Goal: Contribute content: Add original content to the website for others to see

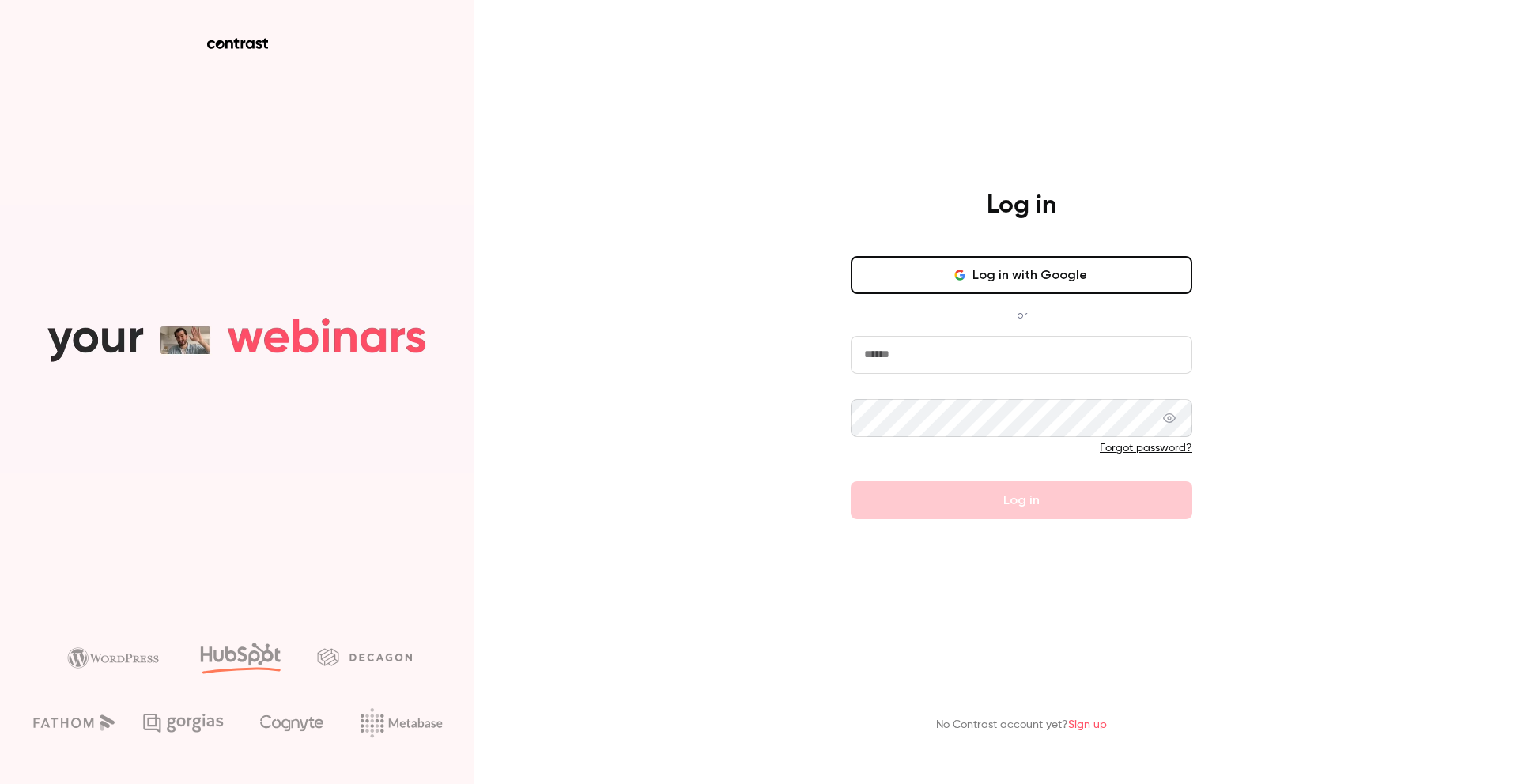
click at [1101, 282] on button "Log in with Google" at bounding box center [1021, 274] width 341 height 38
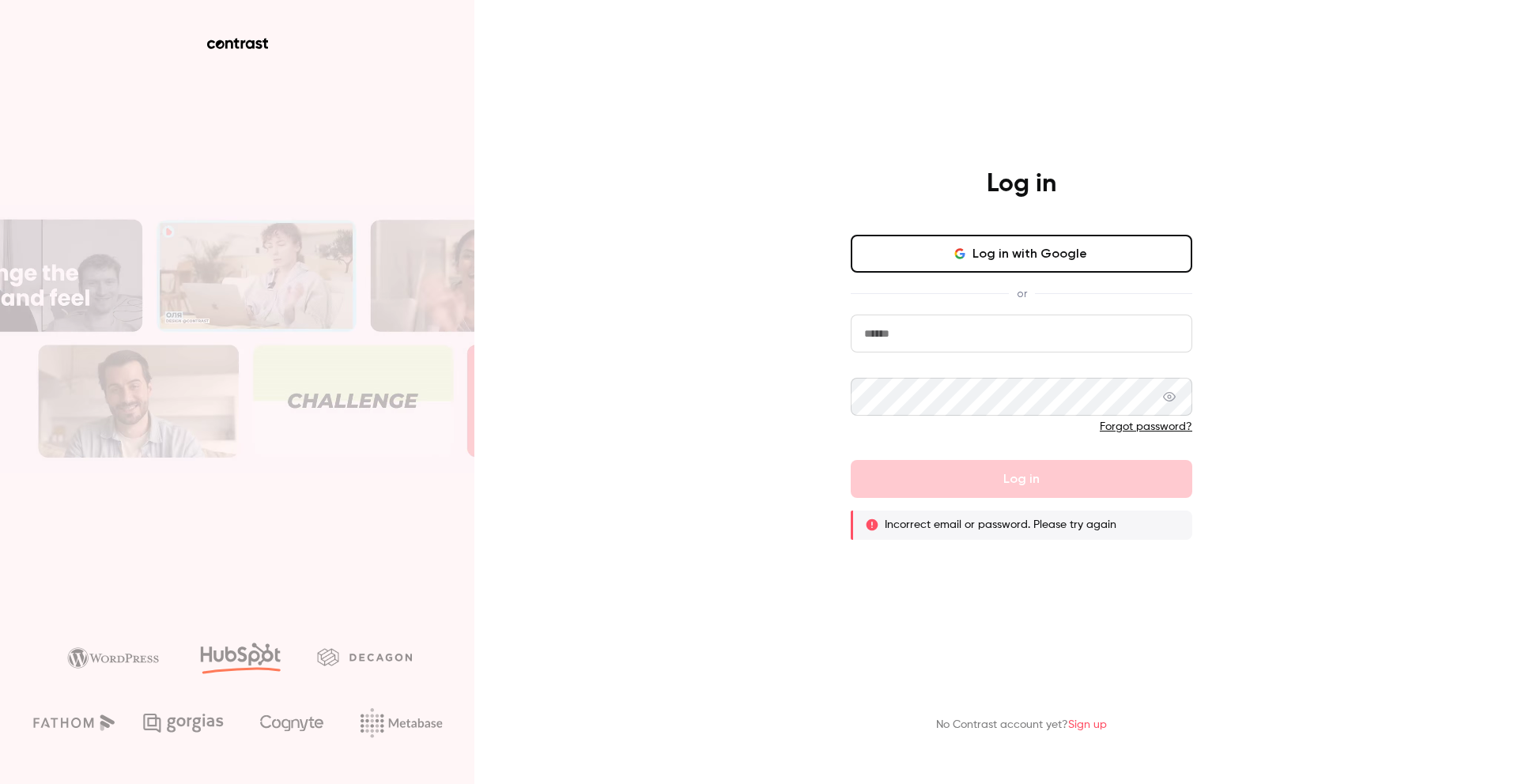
click at [938, 346] on input "email" at bounding box center [1021, 333] width 341 height 38
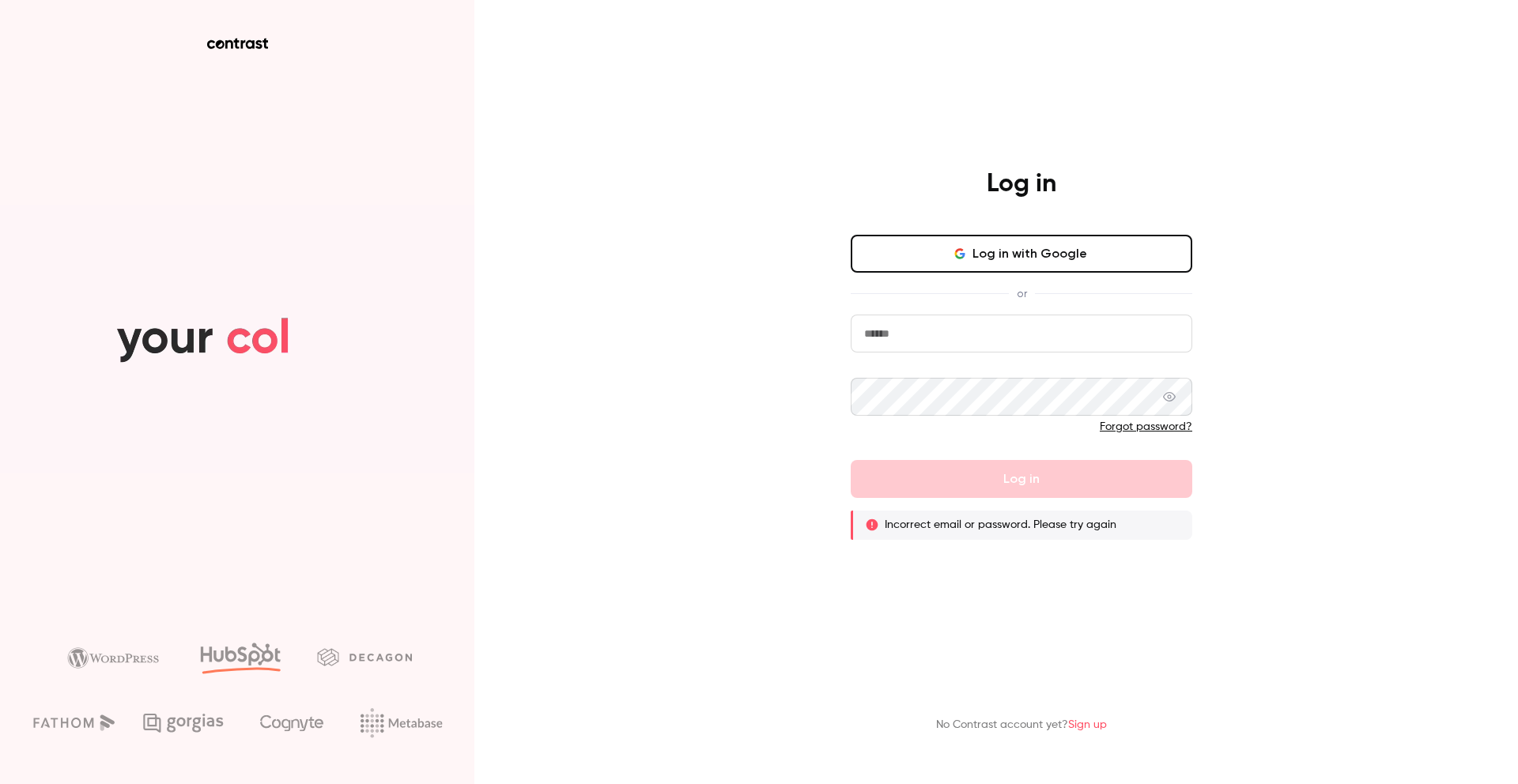
type input "**********"
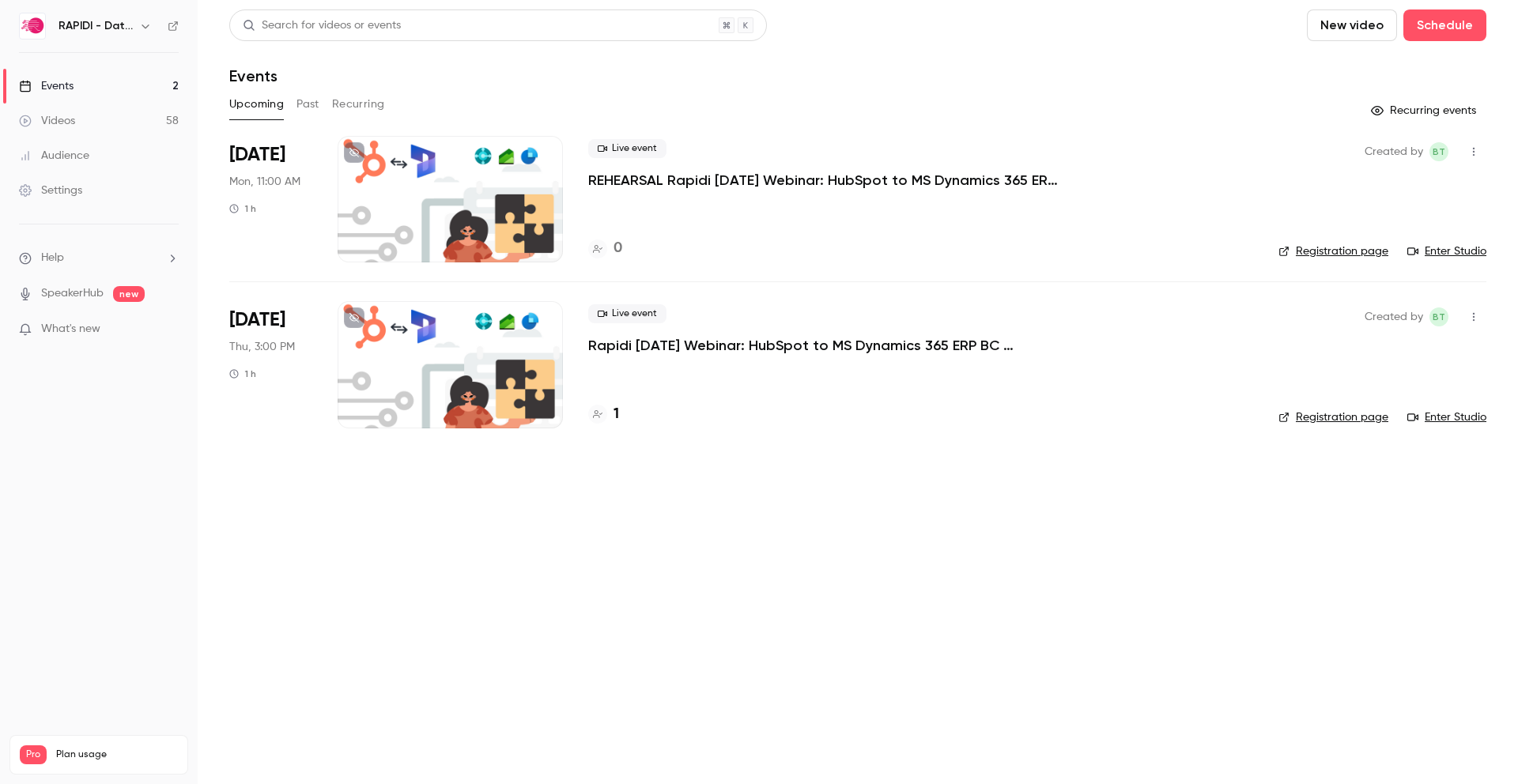
click at [1355, 23] on button "New video" at bounding box center [1352, 25] width 90 height 31
click at [1357, 71] on div "Record" at bounding box center [1410, 69] width 120 height 16
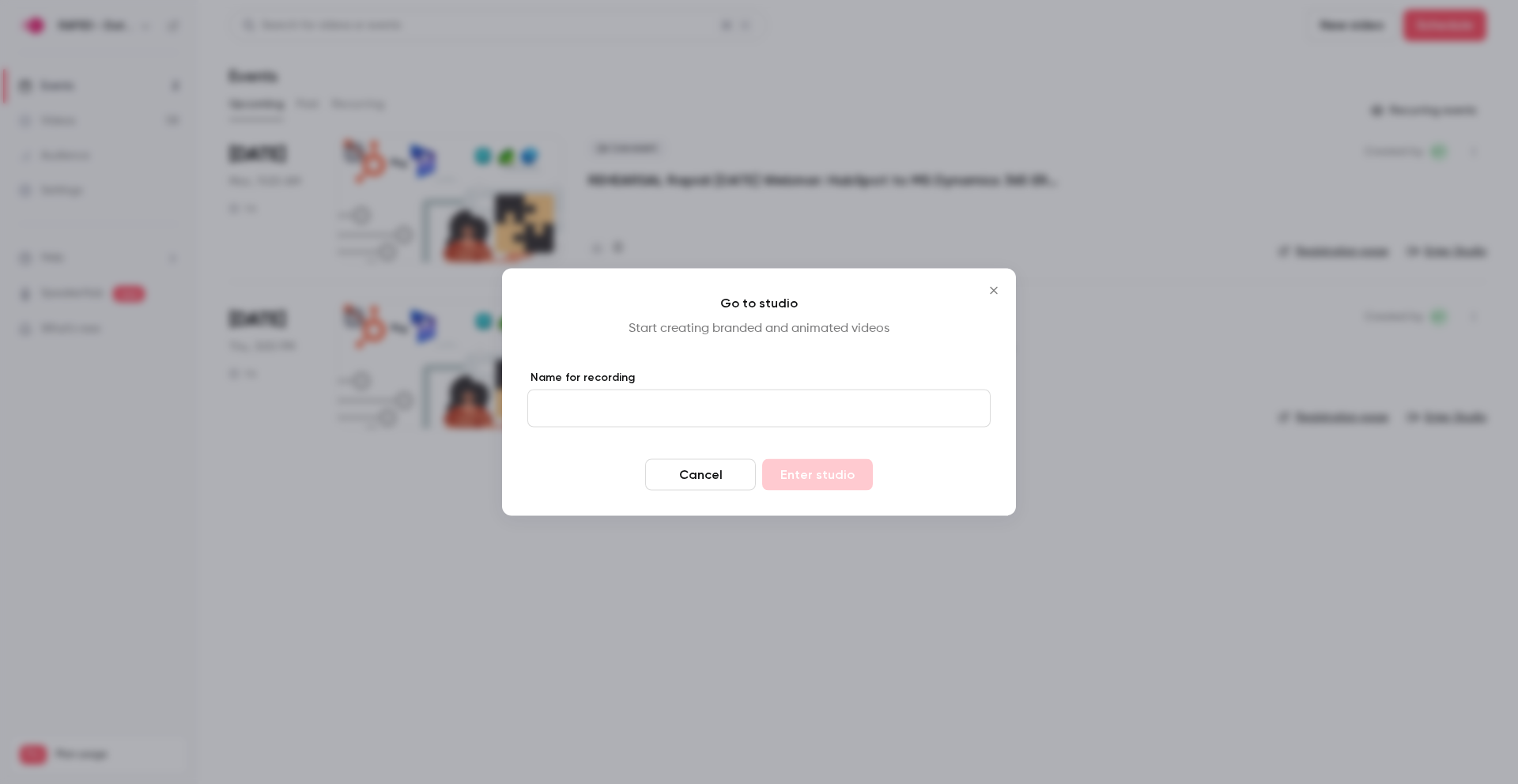
click at [723, 414] on input "Name for recording" at bounding box center [759, 408] width 463 height 38
type input "**********"
click at [838, 475] on button "Enter studio" at bounding box center [817, 474] width 111 height 31
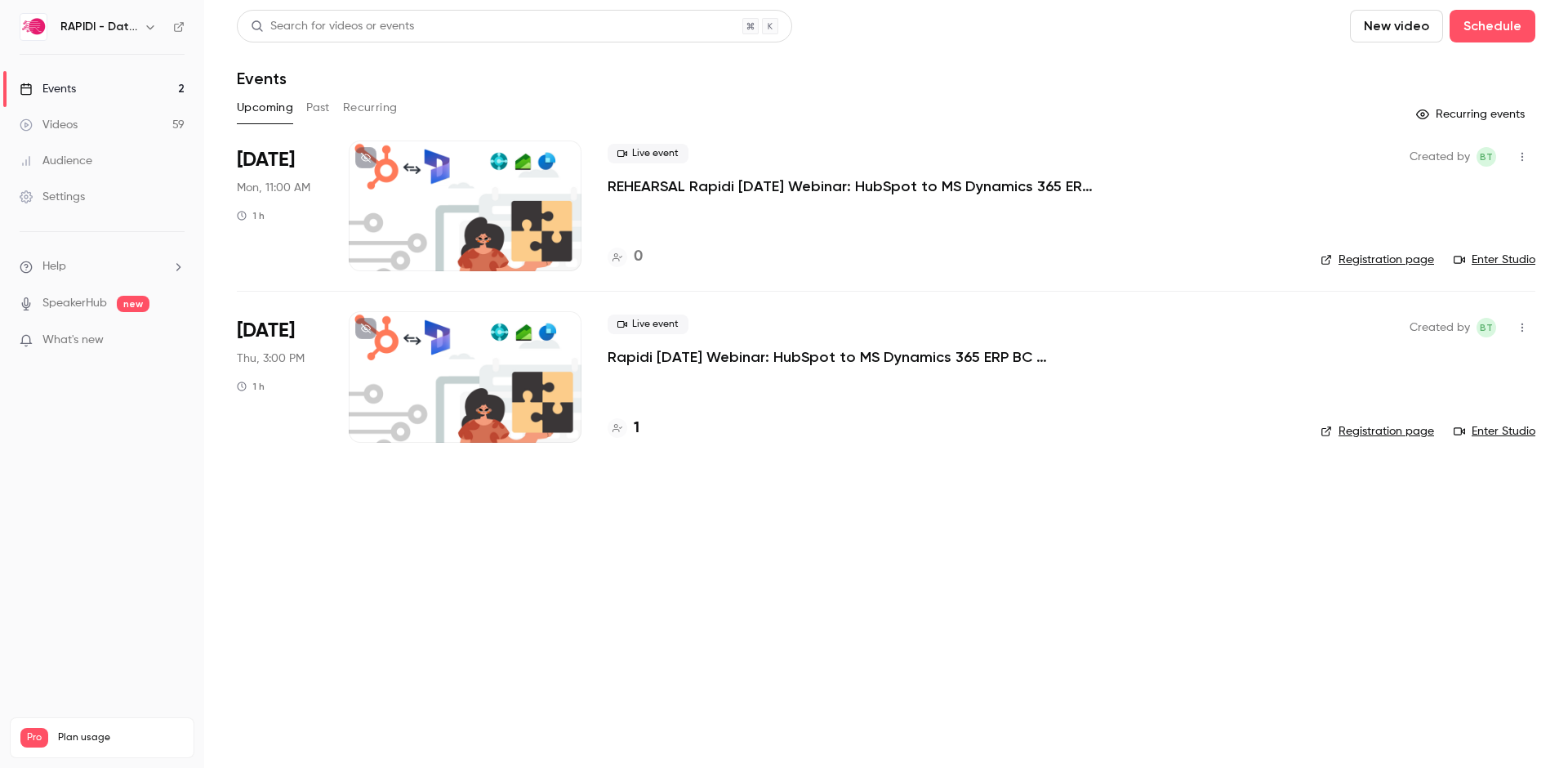
click at [51, 120] on div "Videos" at bounding box center [49, 125] width 58 height 17
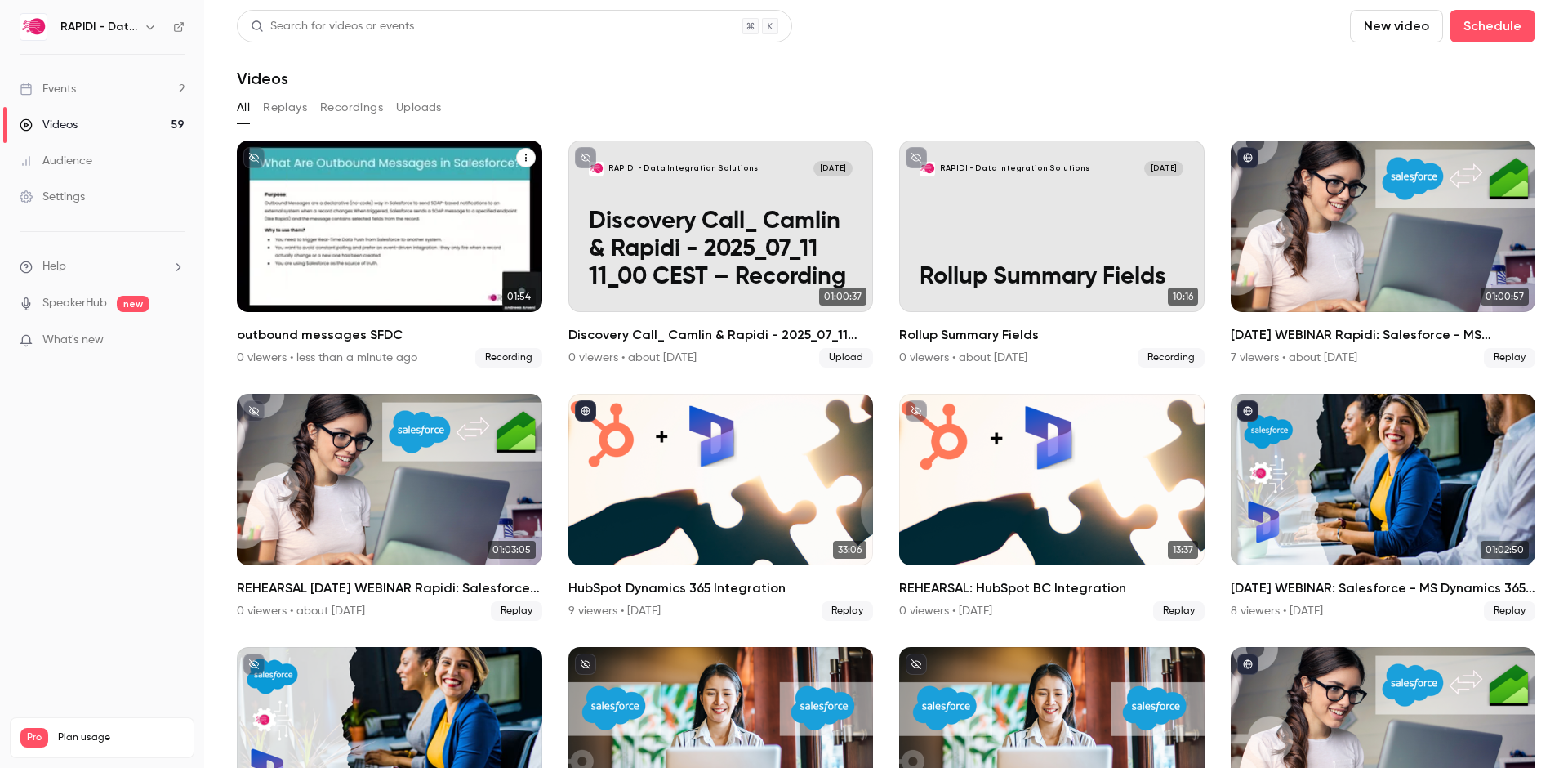
click at [525, 154] on icon "outbound messages SFDC" at bounding box center [526, 158] width 2 height 7
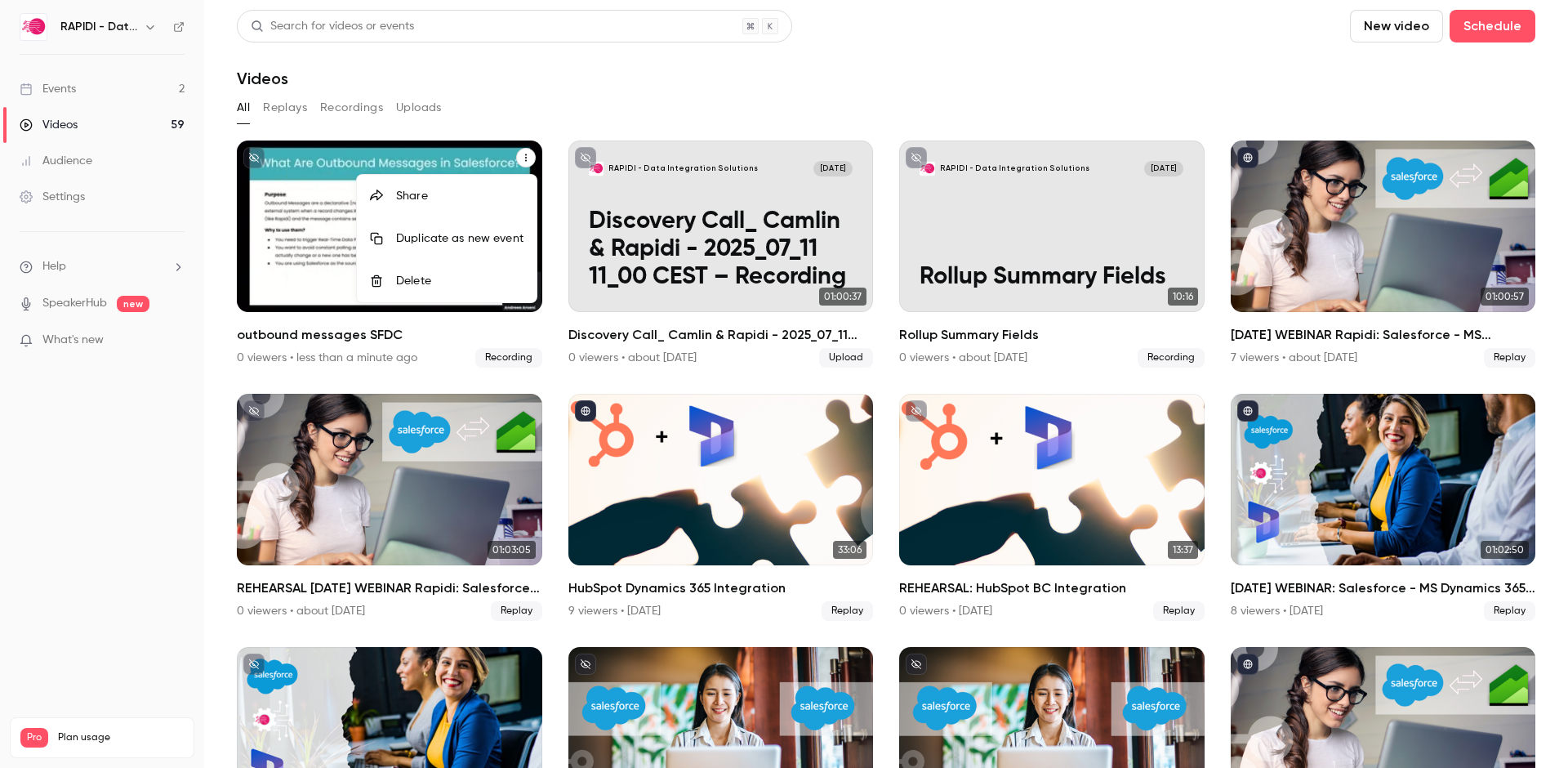
click at [430, 279] on div "Delete" at bounding box center [460, 281] width 128 height 17
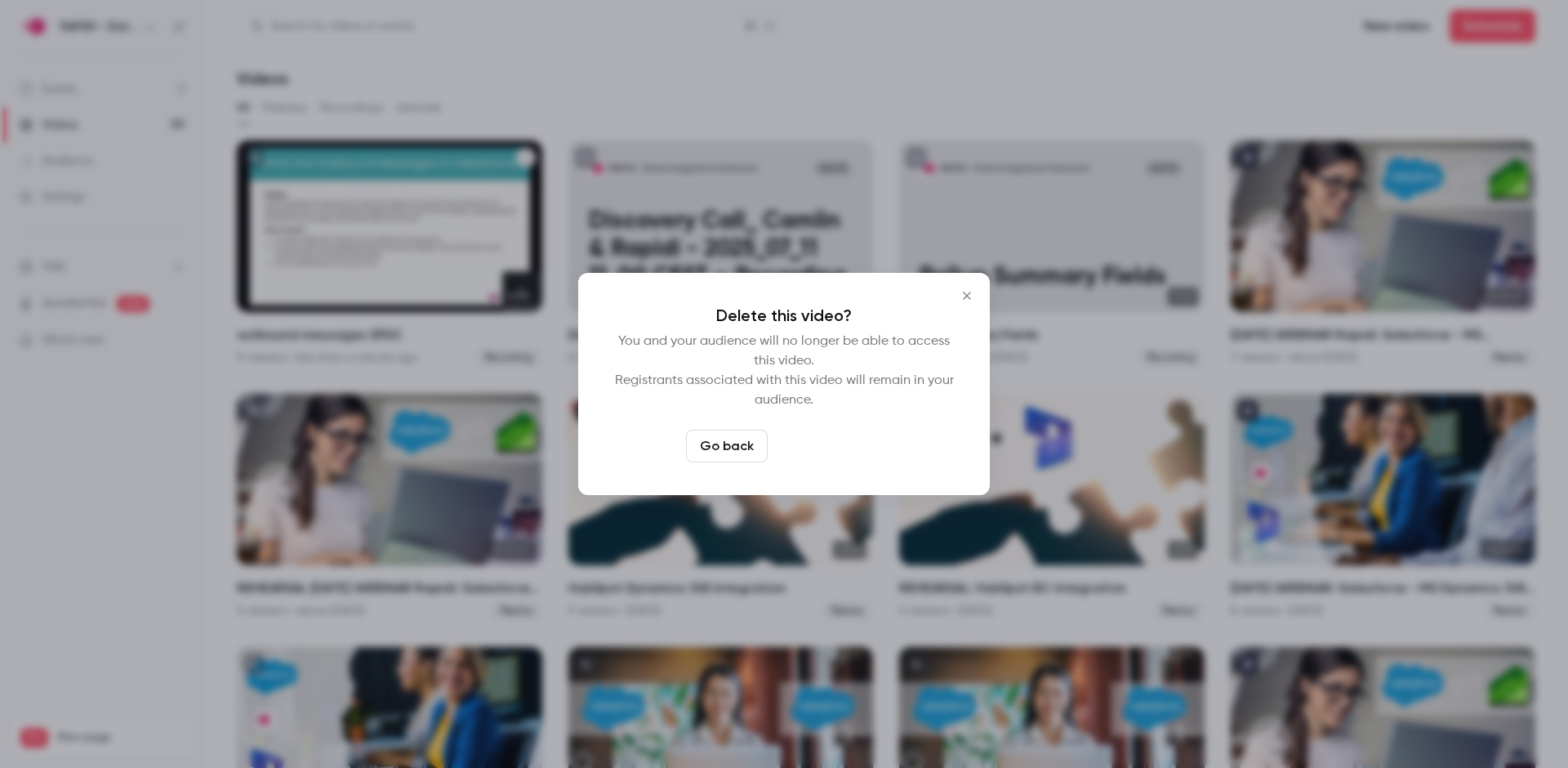
click at [822, 444] on button "Delete video" at bounding box center [828, 445] width 109 height 32
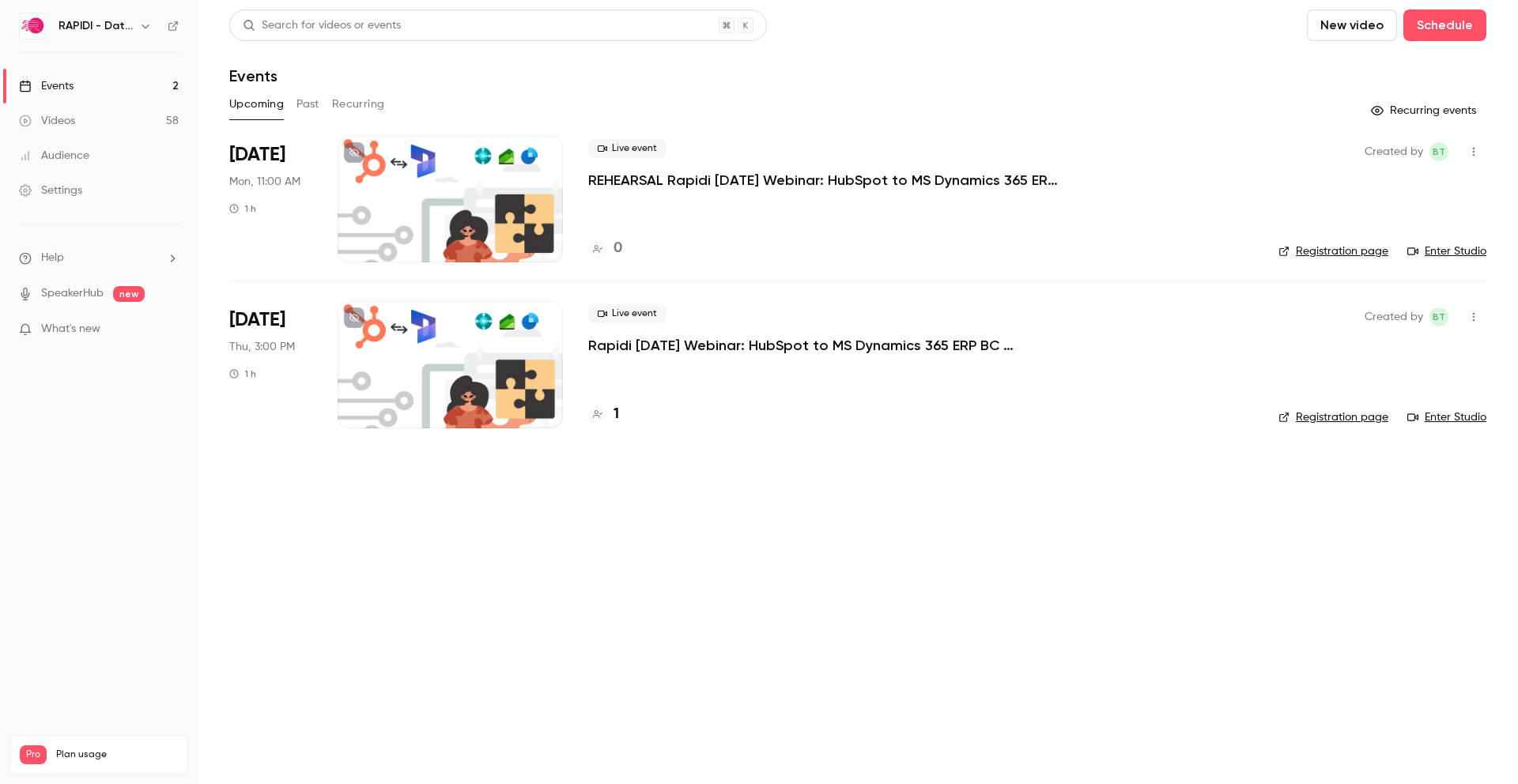
click at [64, 120] on div "Videos" at bounding box center [47, 121] width 56 height 16
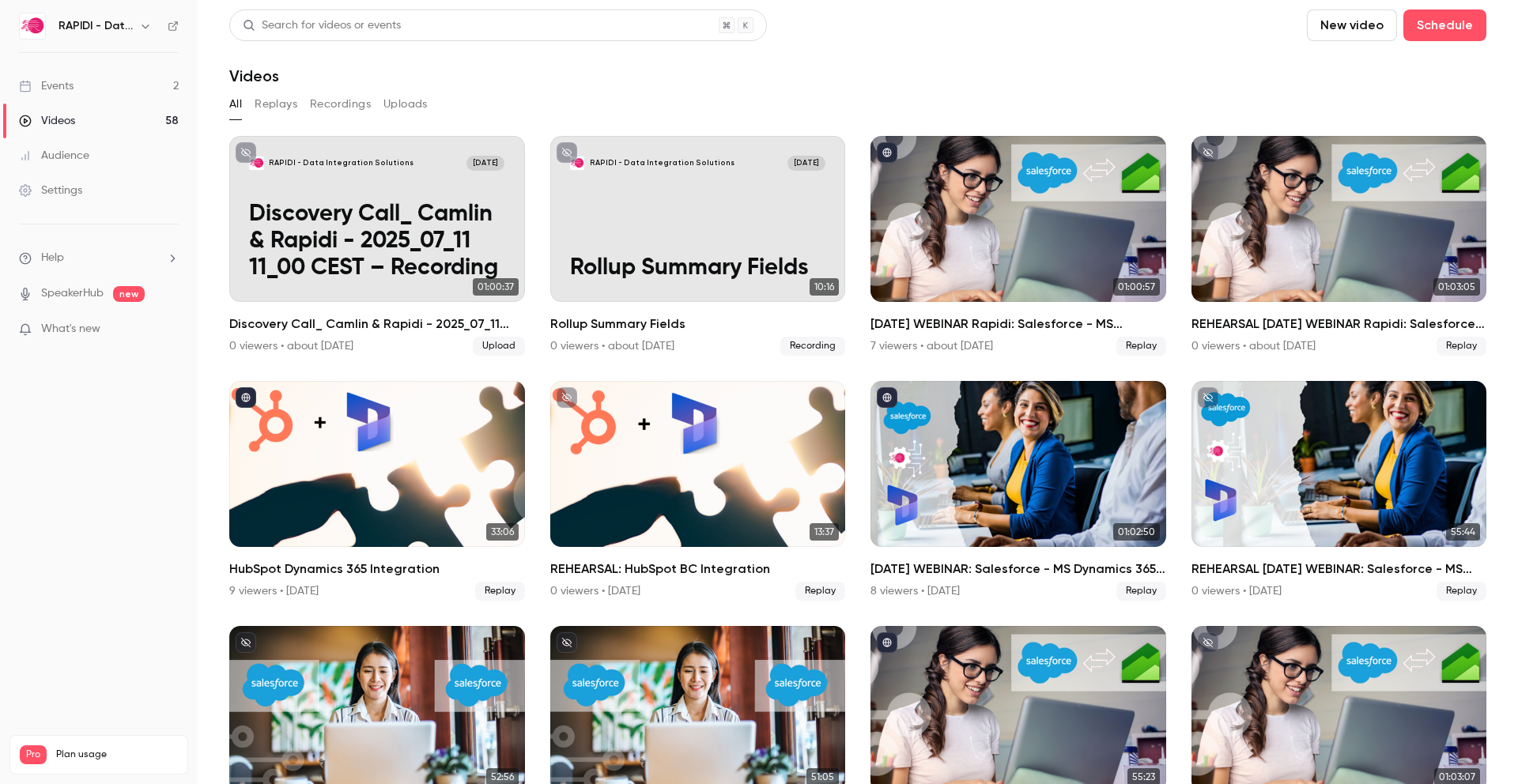
click at [1357, 25] on button "New video" at bounding box center [1352, 25] width 90 height 31
click at [1342, 70] on div at bounding box center [1337, 69] width 26 height 13
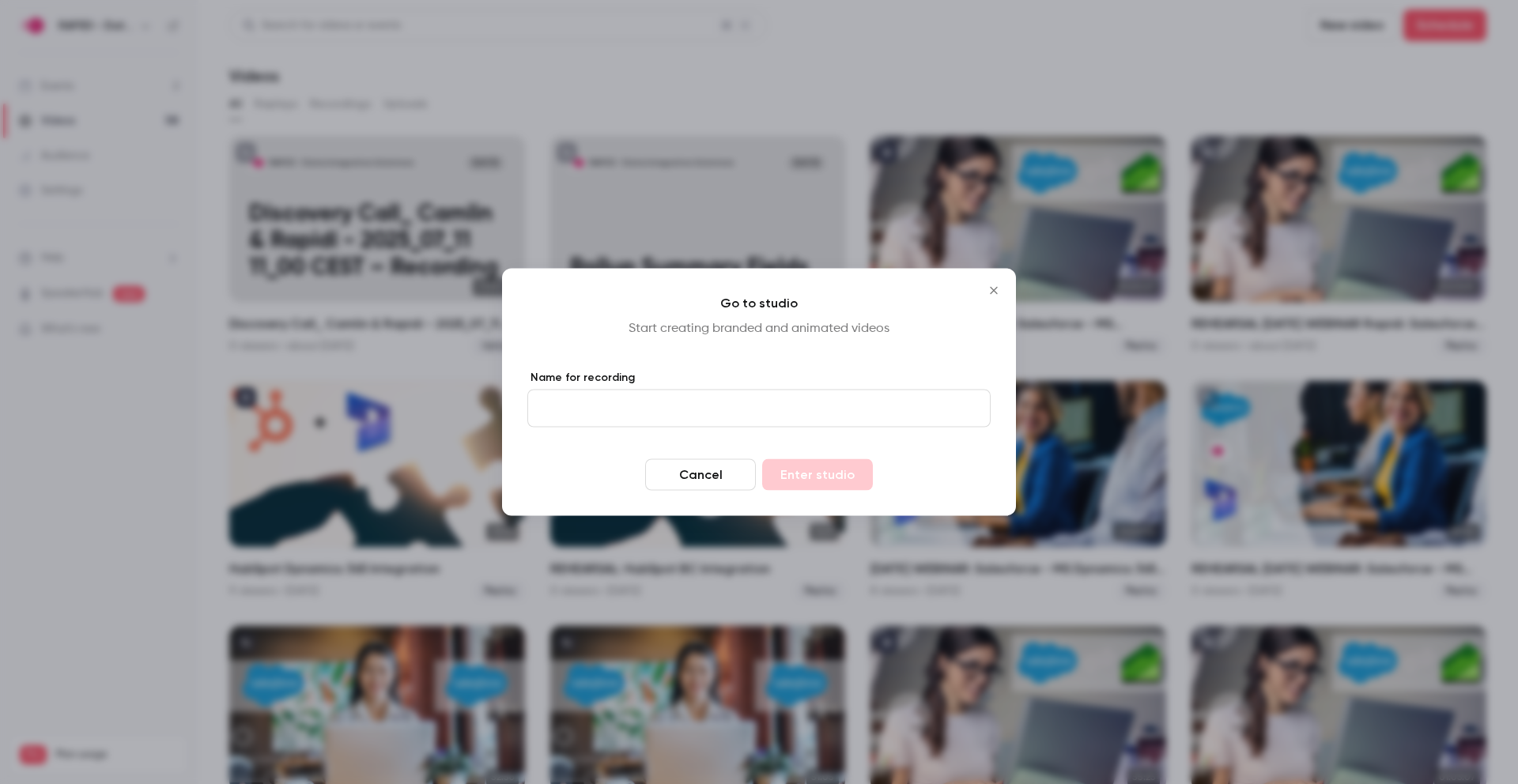
click at [769, 417] on input "Name for recording" at bounding box center [759, 408] width 463 height 38
type input "**********"
click at [694, 340] on div "**********" at bounding box center [759, 392] width 514 height 247
click at [827, 474] on button "Enter studio" at bounding box center [817, 474] width 111 height 31
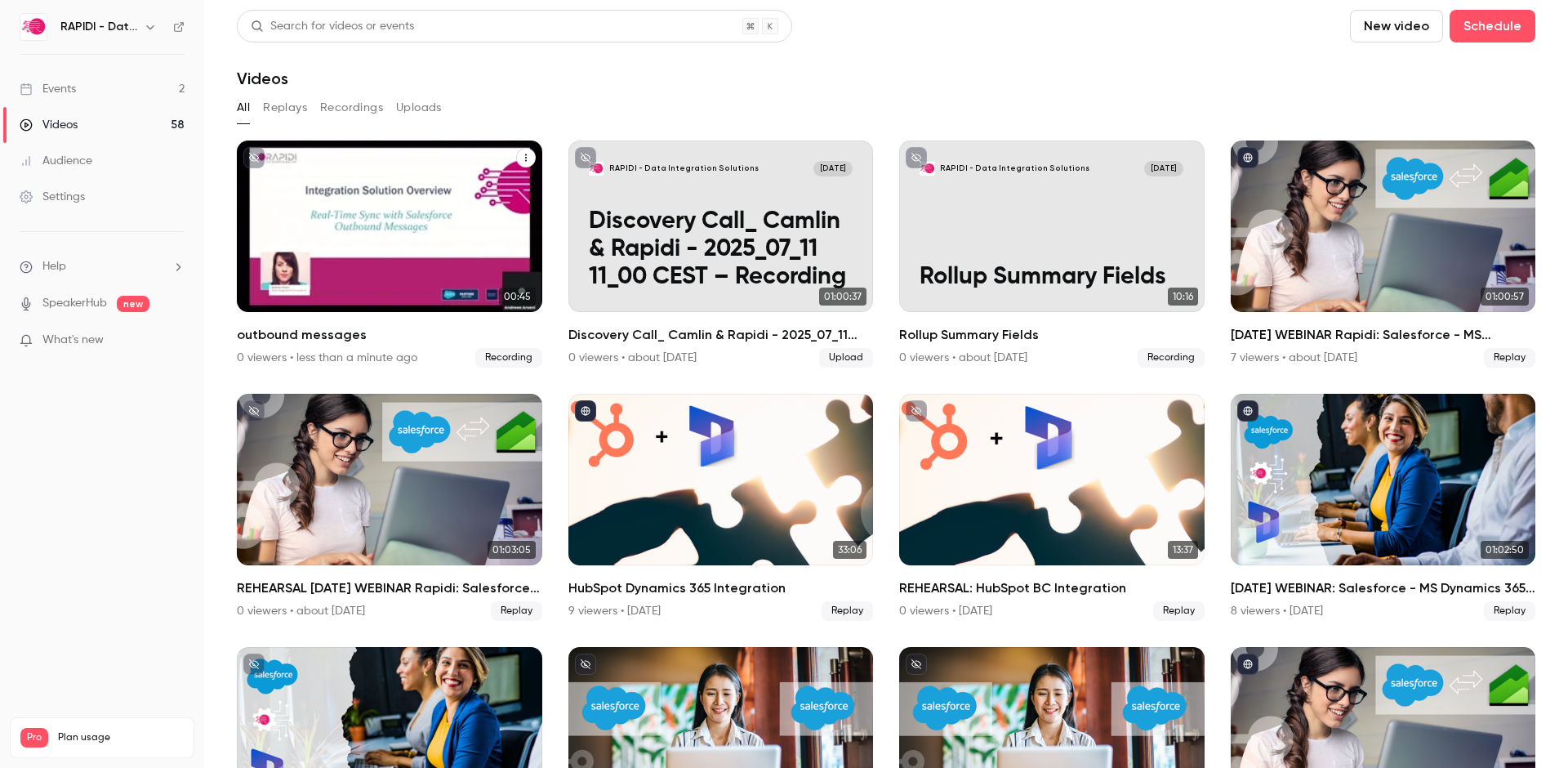
click at [525, 157] on icon "outbound messages" at bounding box center [526, 158] width 2 height 7
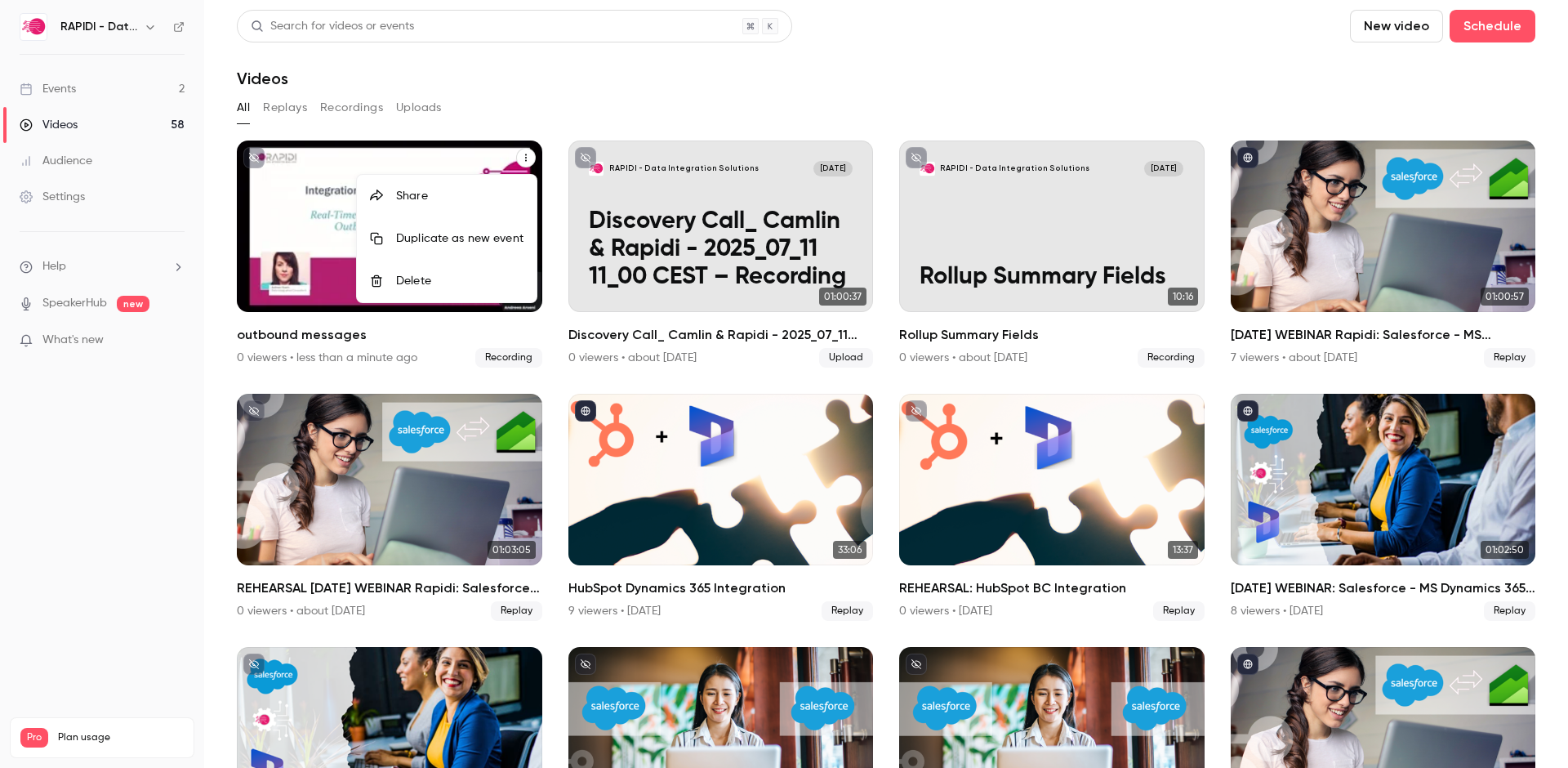
click at [417, 278] on div "Delete" at bounding box center [460, 281] width 128 height 17
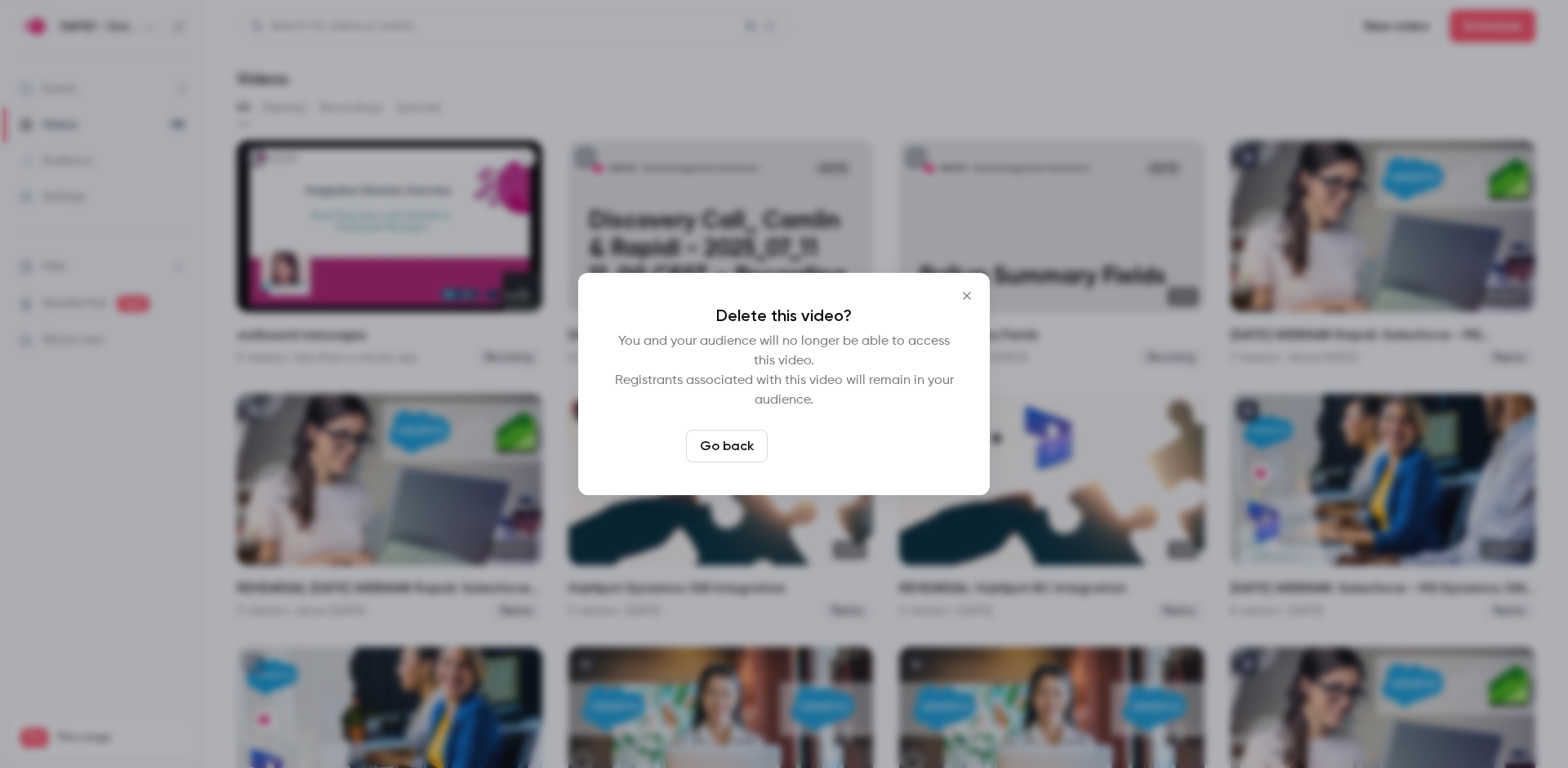
click at [838, 449] on button "Delete video" at bounding box center [828, 445] width 109 height 32
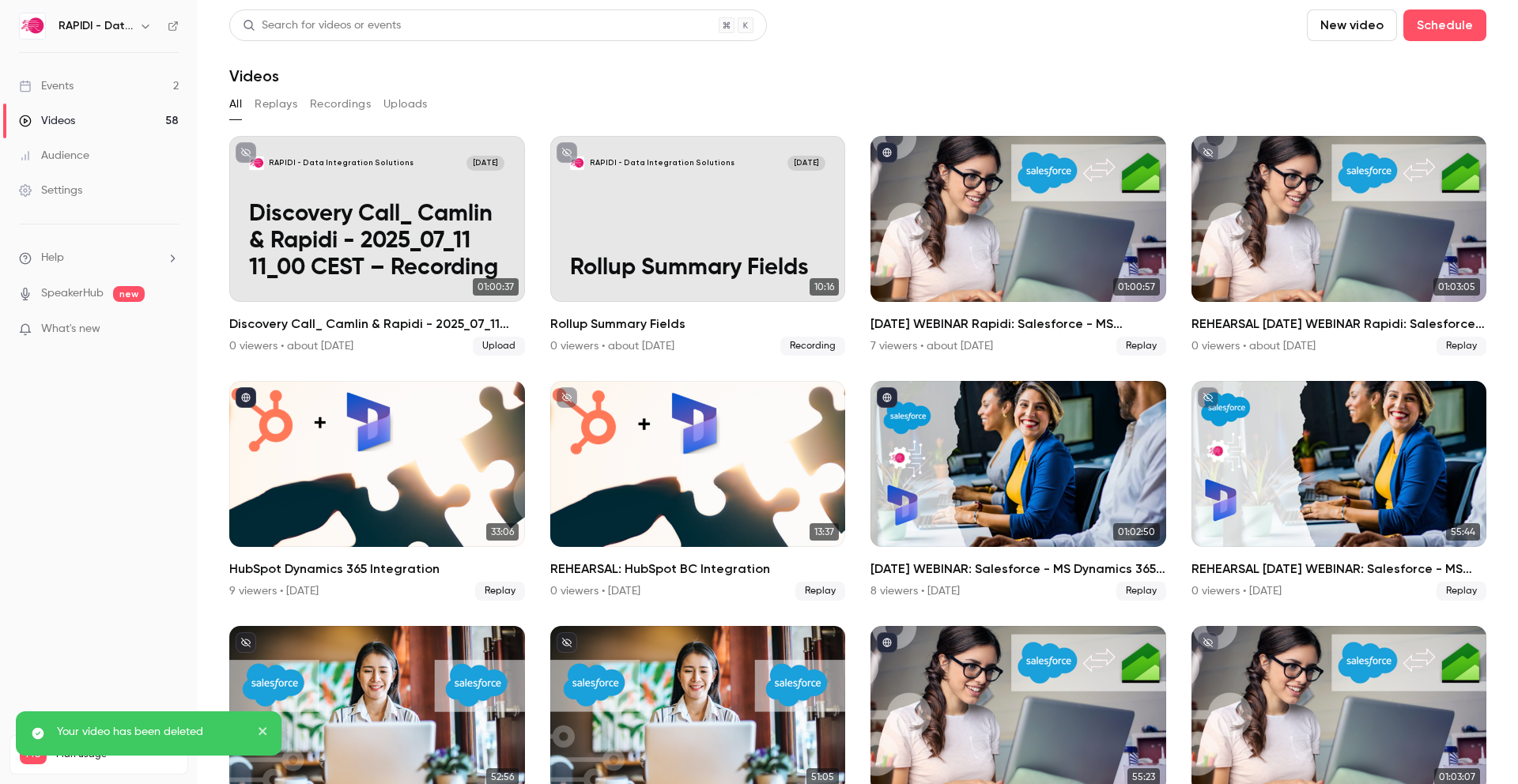
click at [1340, 23] on button "New video" at bounding box center [1352, 25] width 90 height 31
click at [1354, 71] on div "Record" at bounding box center [1410, 69] width 120 height 16
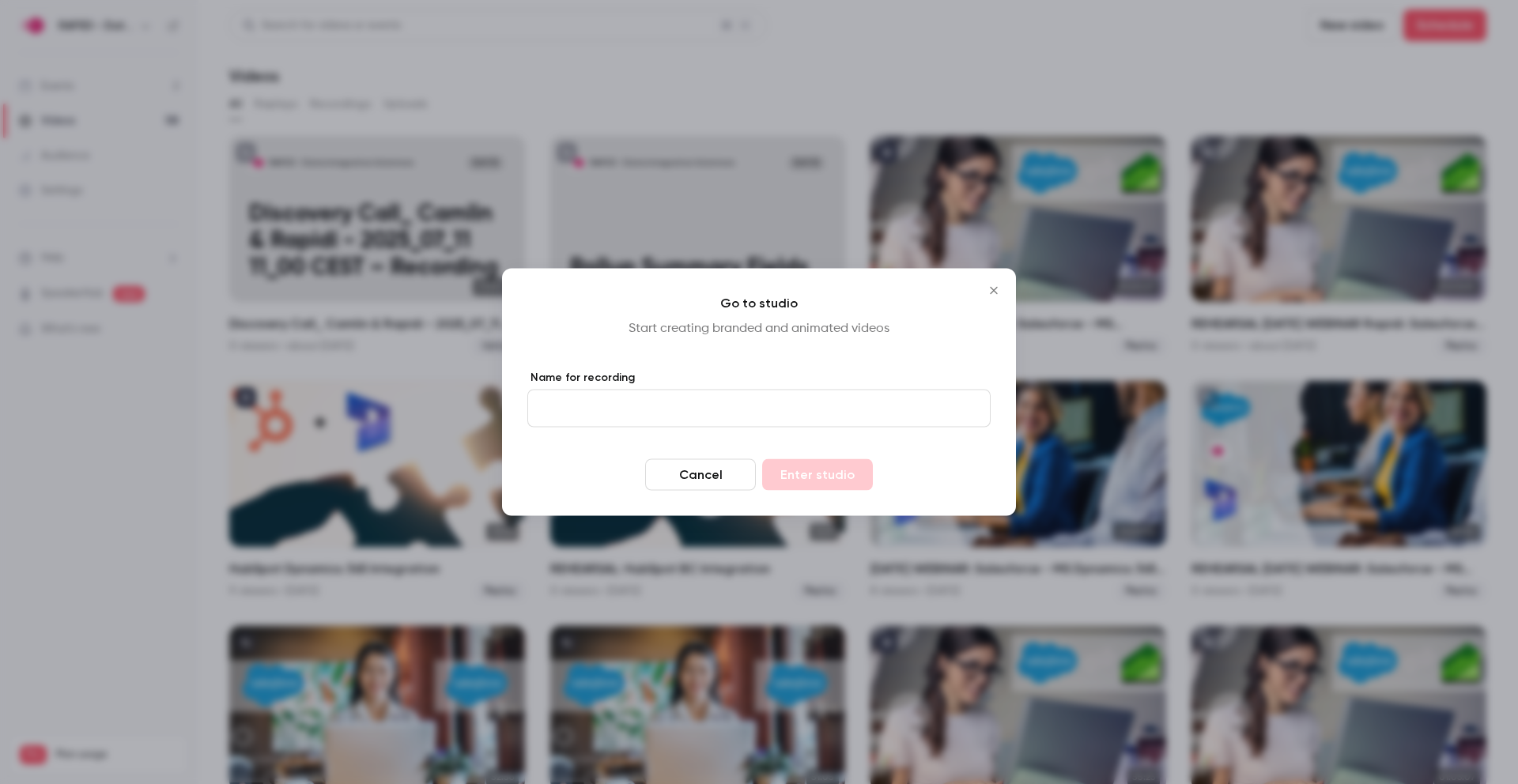
click at [622, 411] on input "Name for recording" at bounding box center [759, 408] width 463 height 38
type input "**********"
click at [811, 349] on div "**********" at bounding box center [759, 392] width 514 height 247
click at [820, 477] on button "Enter studio" at bounding box center [817, 474] width 111 height 31
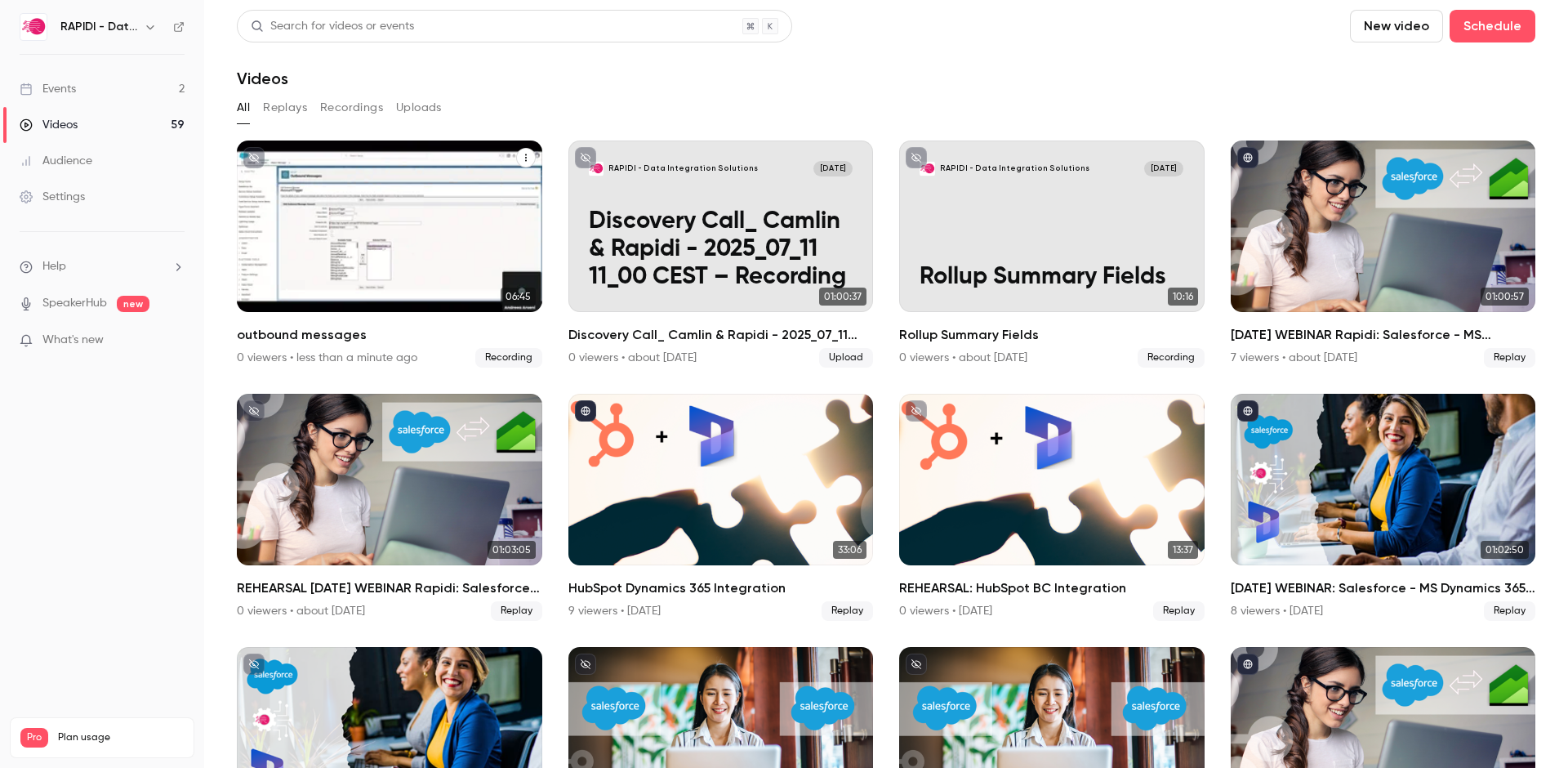
click at [523, 158] on icon "outbound messages" at bounding box center [526, 158] width 10 height 10
click at [430, 284] on div "Delete" at bounding box center [460, 281] width 128 height 17
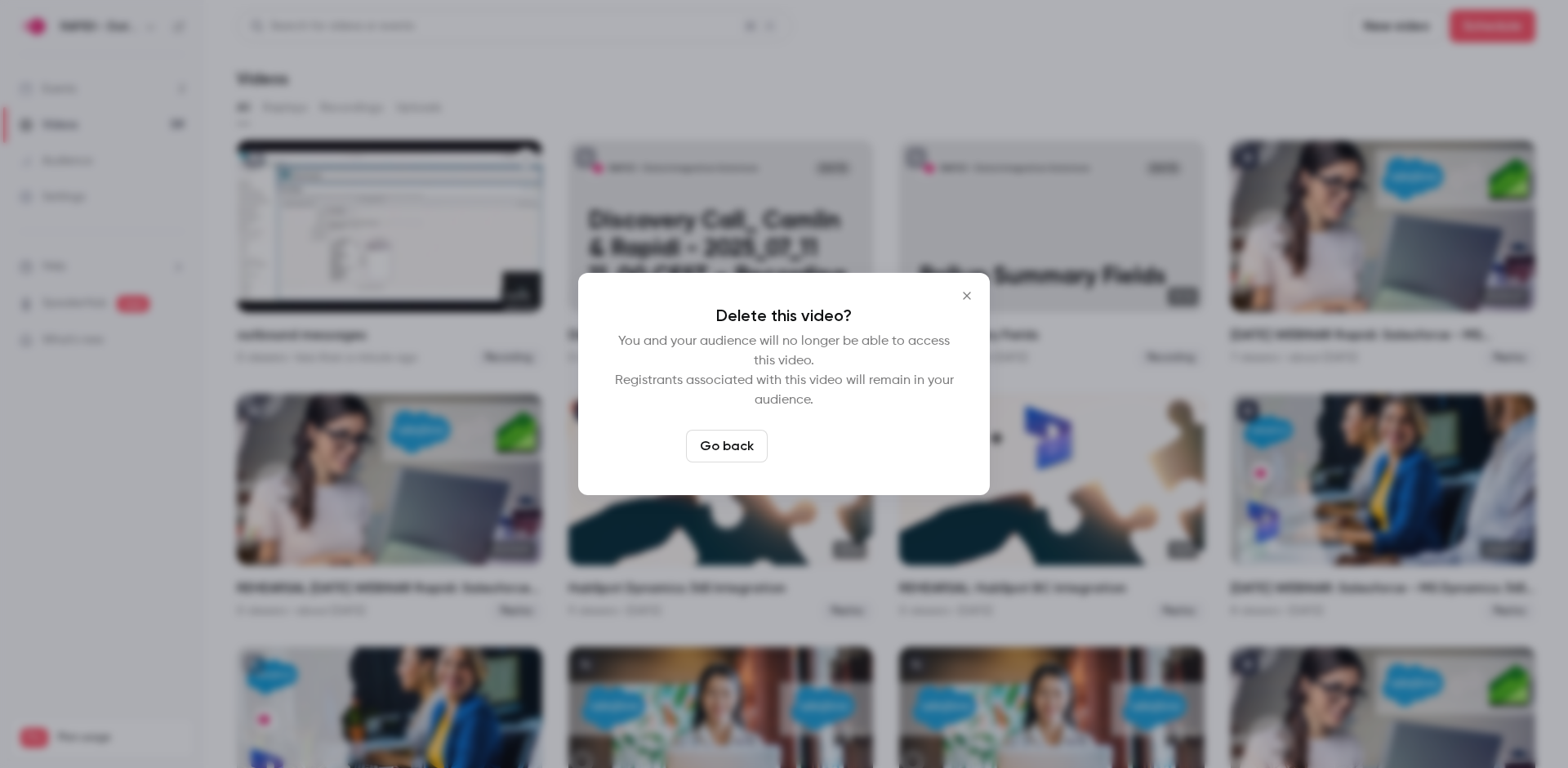
click at [827, 445] on button "Delete video" at bounding box center [828, 445] width 109 height 32
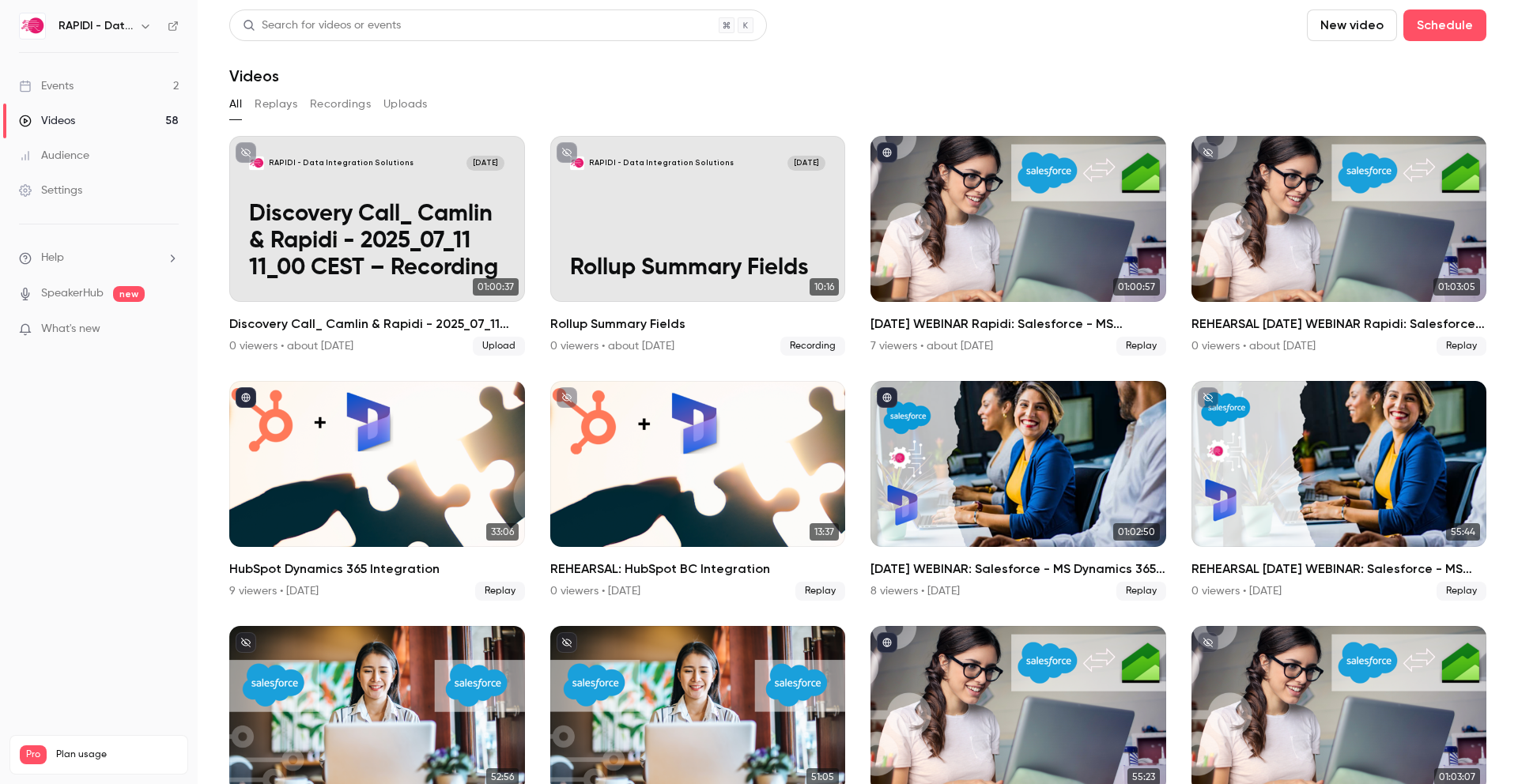
click at [1329, 26] on button "New video" at bounding box center [1352, 25] width 90 height 31
click at [1361, 71] on div "Record" at bounding box center [1410, 69] width 120 height 16
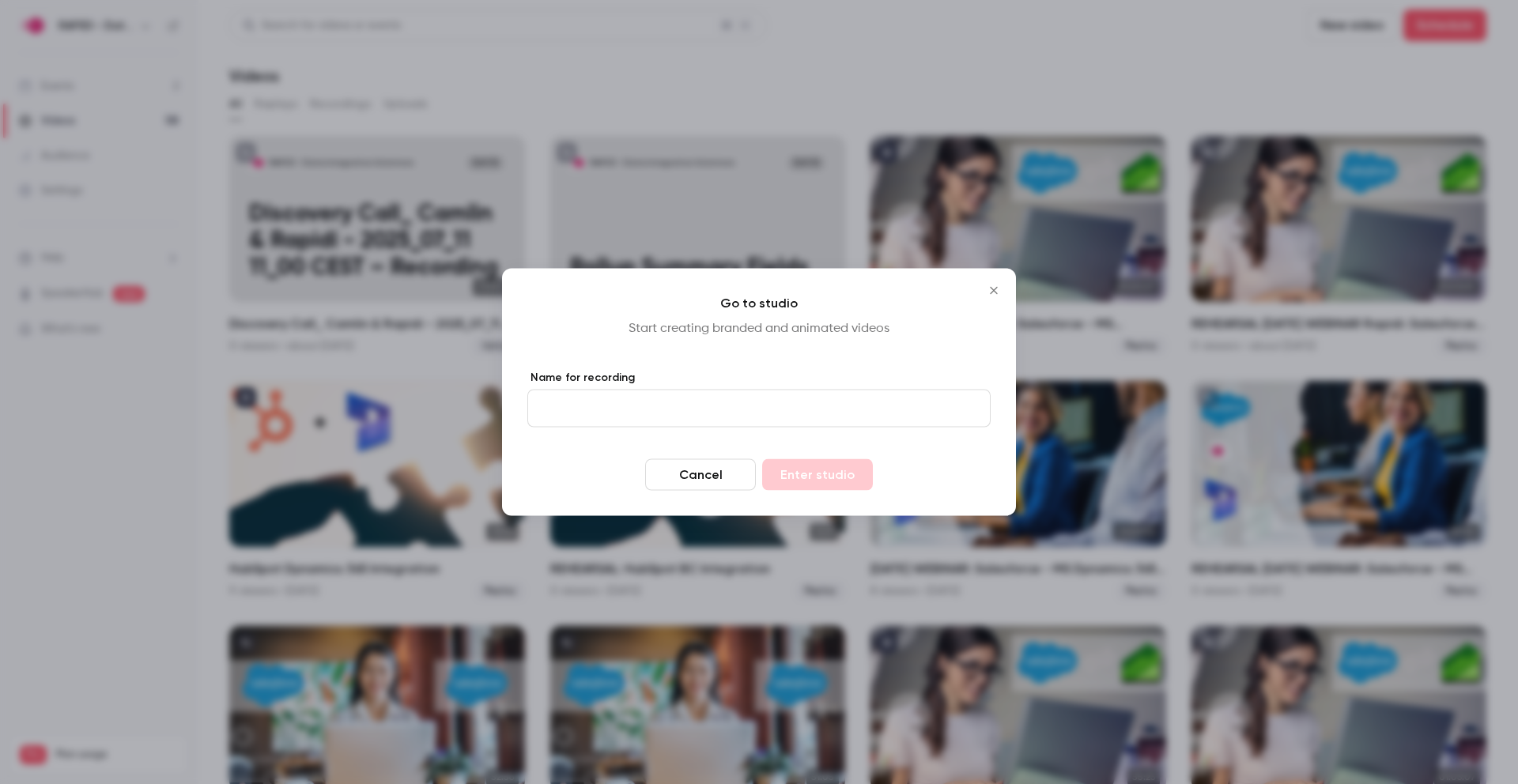
click at [611, 408] on input "Name for recording" at bounding box center [759, 408] width 463 height 38
type input "**********"
click at [844, 472] on button "Enter studio" at bounding box center [817, 474] width 111 height 31
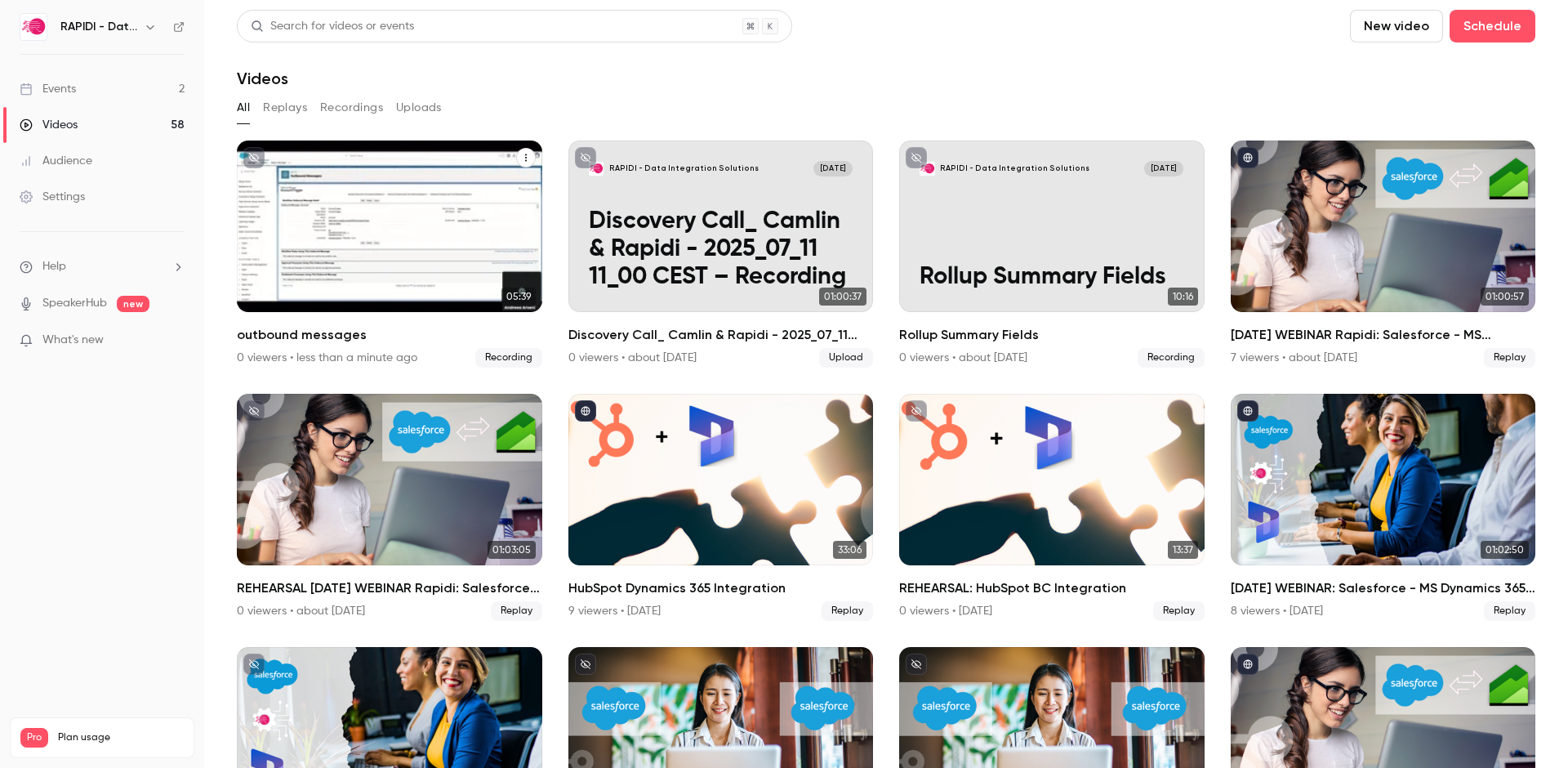
click at [523, 156] on icon "outbound messages" at bounding box center [526, 158] width 10 height 10
click at [455, 278] on div "Delete" at bounding box center [460, 281] width 128 height 17
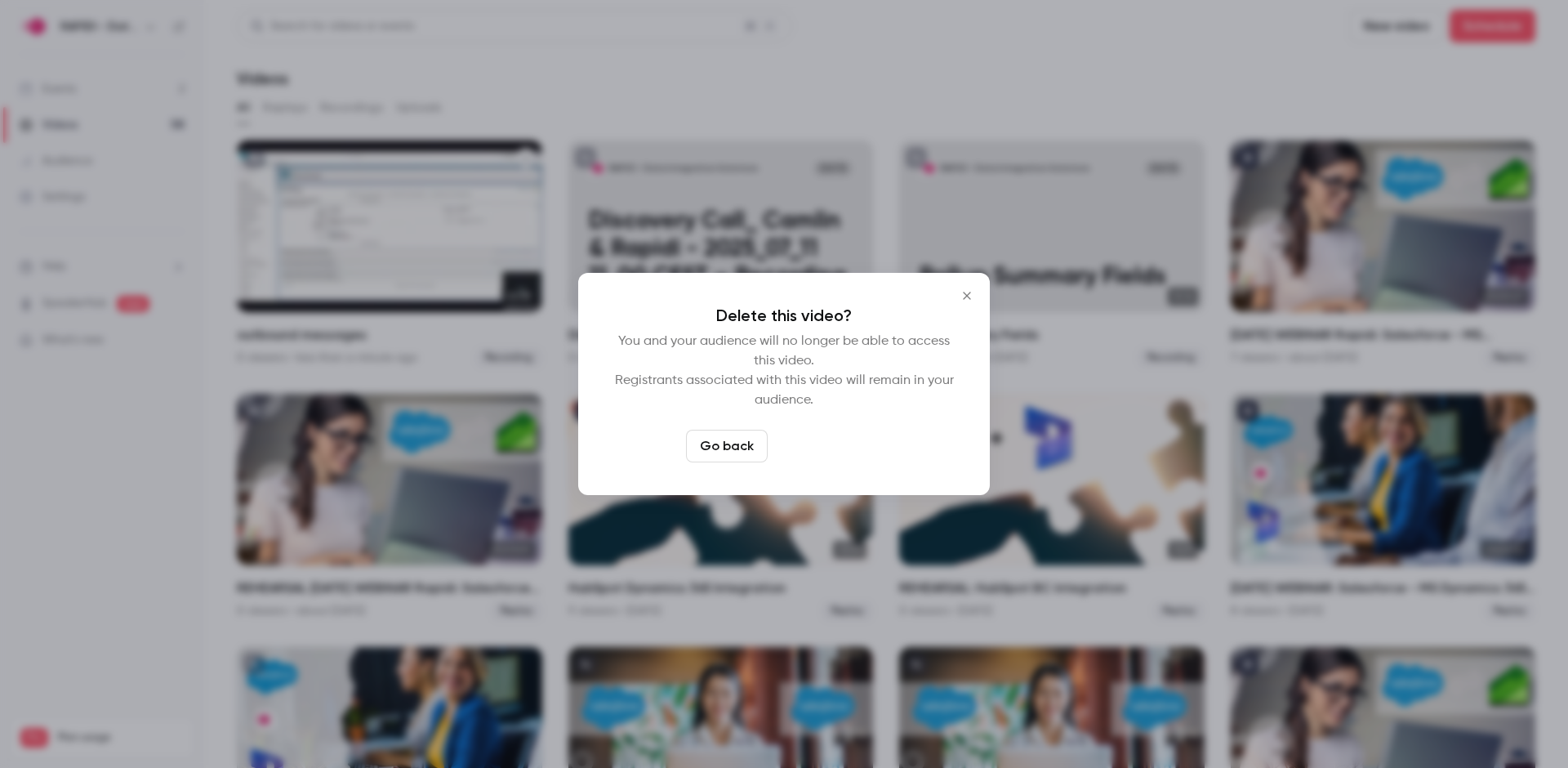
click at [847, 445] on button "Delete video" at bounding box center [828, 445] width 109 height 32
